Goal: Transaction & Acquisition: Purchase product/service

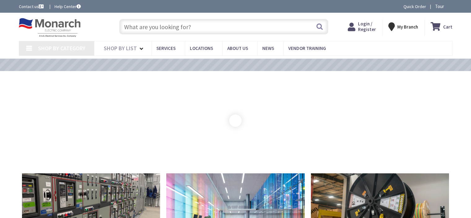
click at [179, 29] on input "text" at bounding box center [223, 26] width 209 height 15
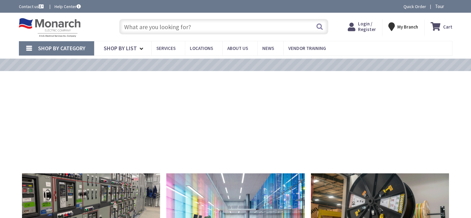
type input "Orlando Dr, [GEOGRAPHIC_DATA], [GEOGRAPHIC_DATA]"
click at [362, 23] on span "Login / Register" at bounding box center [367, 26] width 18 height 11
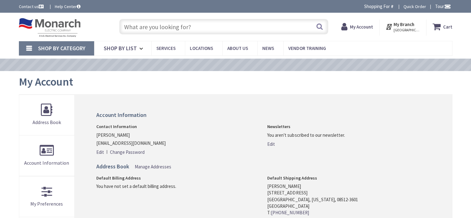
click at [211, 31] on input "text" at bounding box center [223, 26] width 209 height 15
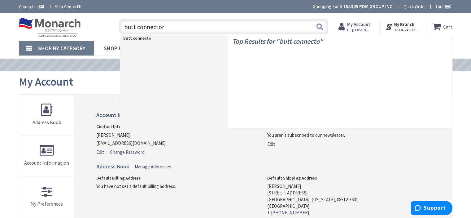
type input "butt connectors"
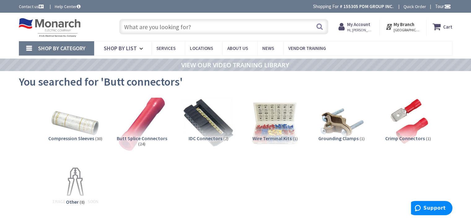
click at [151, 134] on img at bounding box center [142, 123] width 56 height 56
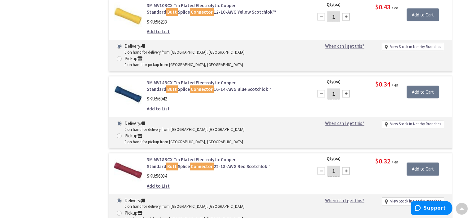
scroll to position [713, 0]
